Goal: Information Seeking & Learning: Learn about a topic

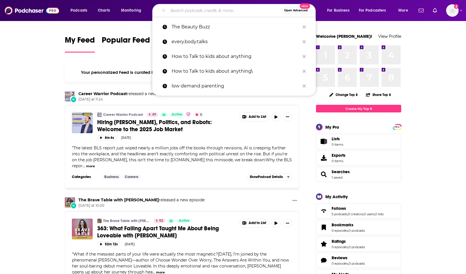
click at [225, 11] on input "Search podcasts, credits, & more..." at bounding box center [225, 10] width 114 height 9
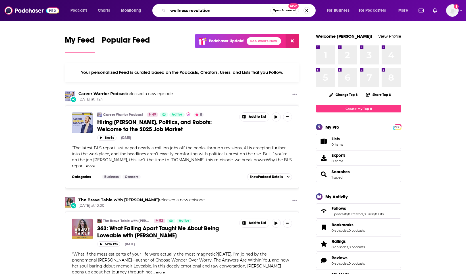
type input "wellness revolution"
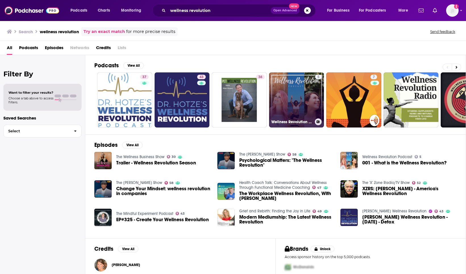
click at [310, 100] on link "5 Wellness Revolution Podcast" at bounding box center [296, 99] width 55 height 55
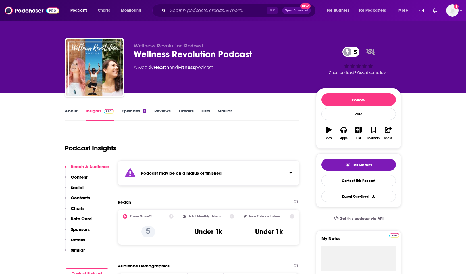
click at [140, 110] on link "Episodes 6" at bounding box center [134, 114] width 25 height 13
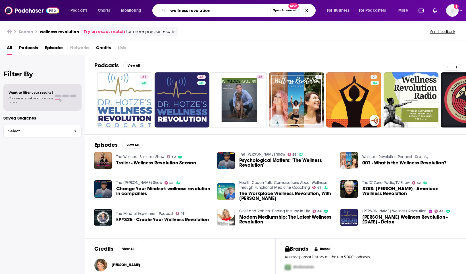
click at [216, 12] on input "wellness revolution" at bounding box center [219, 10] width 102 height 9
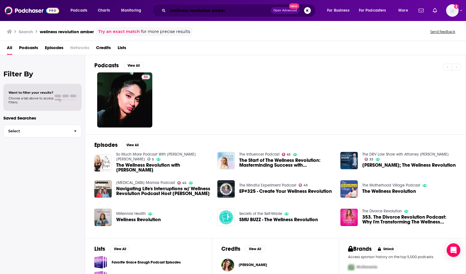
click at [223, 11] on input "wellness revolution amber" at bounding box center [219, 10] width 103 height 9
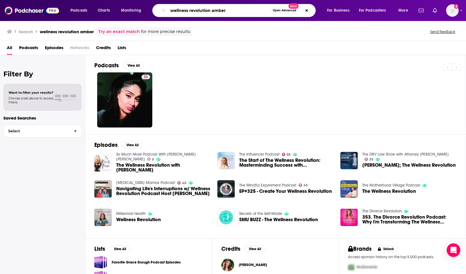
click at [223, 11] on input "wellness revolution amber" at bounding box center [219, 10] width 102 height 9
paste input "The Divorce Revolution"
type input "The Divorce Revolution"
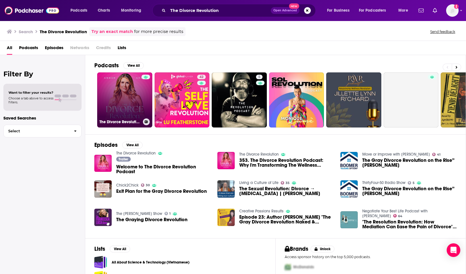
click at [123, 94] on link "The Divorce Revolution" at bounding box center [124, 99] width 55 height 55
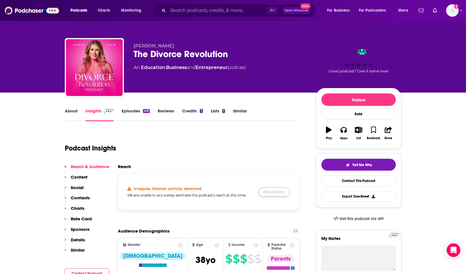
click at [274, 191] on button "Show Anyway" at bounding box center [273, 191] width 31 height 9
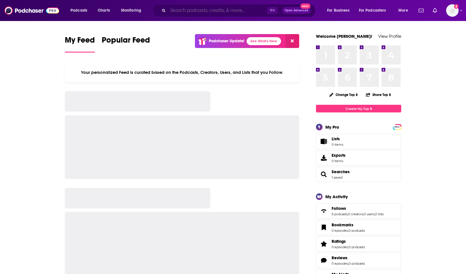
click at [187, 10] on input "Search podcasts, credits, & more..." at bounding box center [217, 10] width 99 height 9
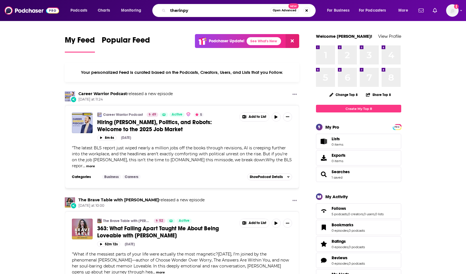
type input "therinpy"
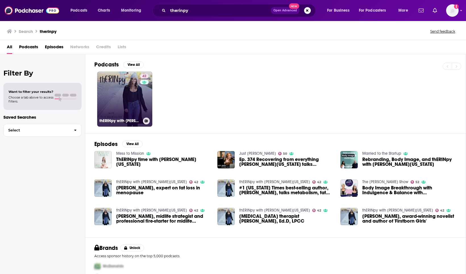
click at [127, 89] on link "42 thERINpy with Erin Washington" at bounding box center [124, 99] width 55 height 55
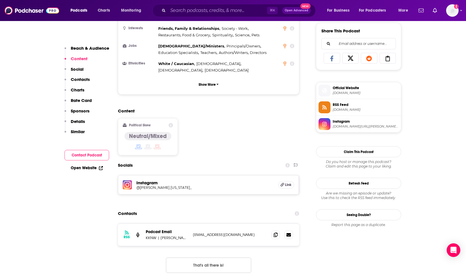
scroll to position [355, 0]
